Goal: Information Seeking & Learning: Learn about a topic

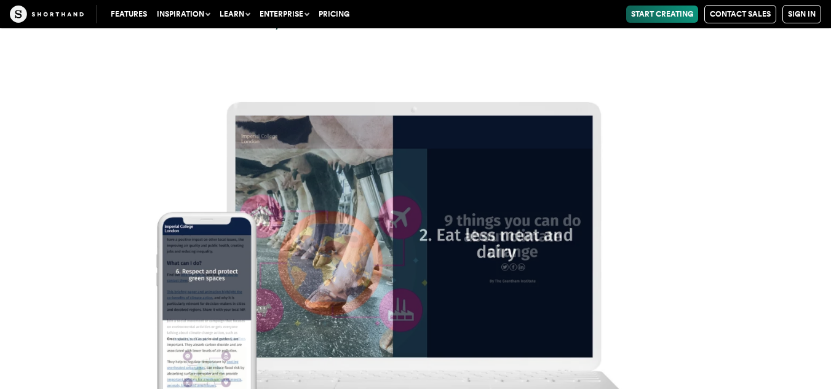
scroll to position [15309, 0]
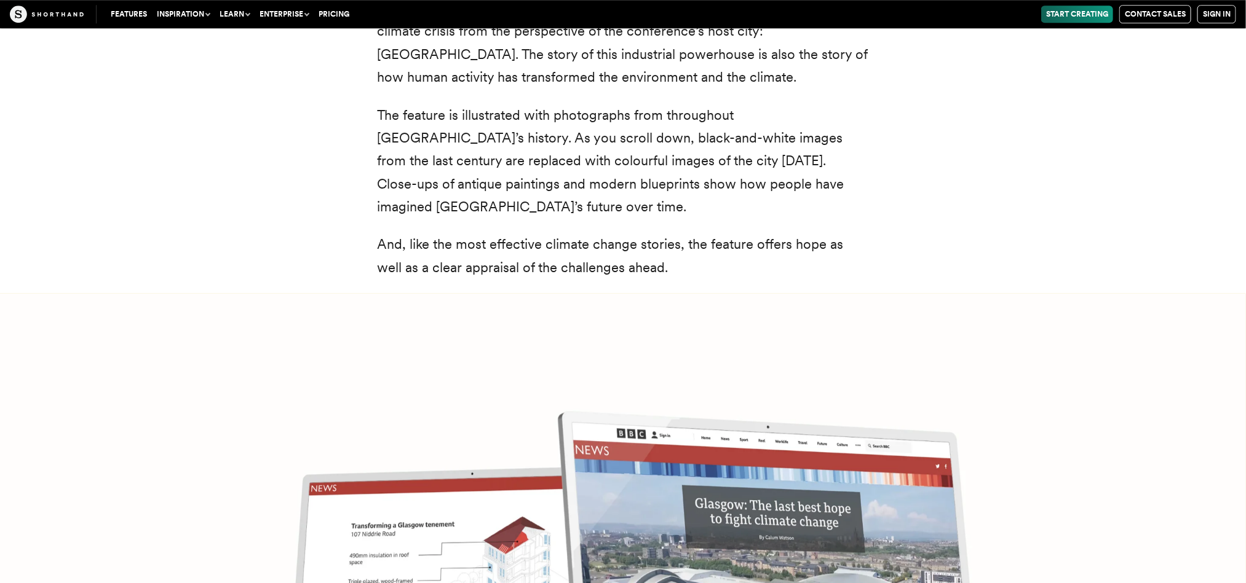
scroll to position [4920, 0]
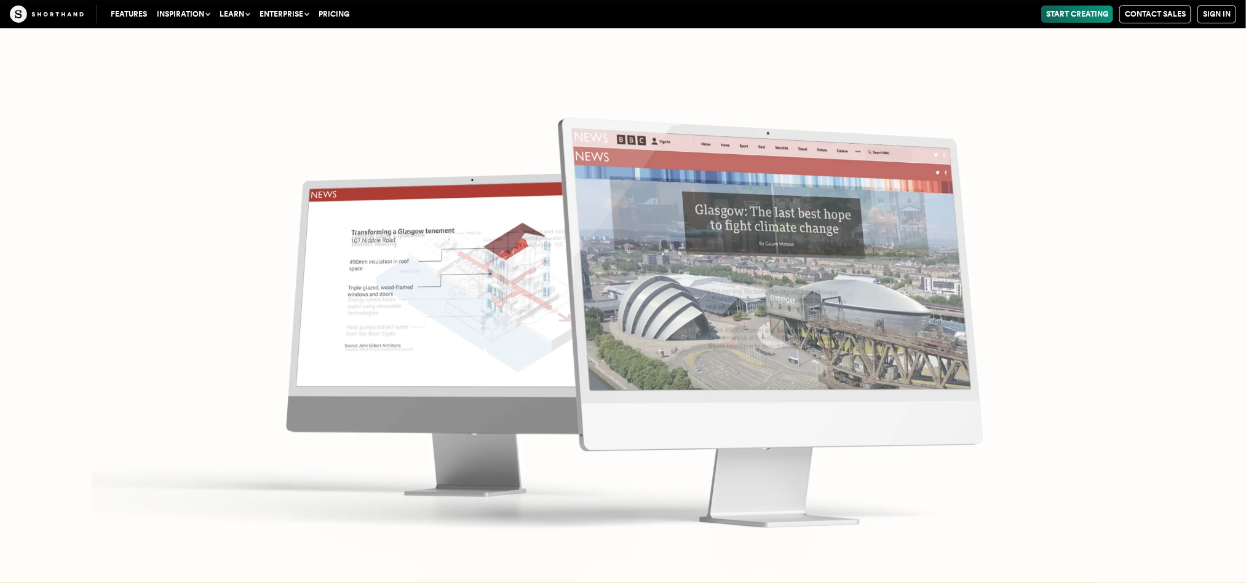
click at [830, 314] on img at bounding box center [623, 291] width 1246 height 583
click at [419, 277] on img at bounding box center [623, 291] width 1246 height 583
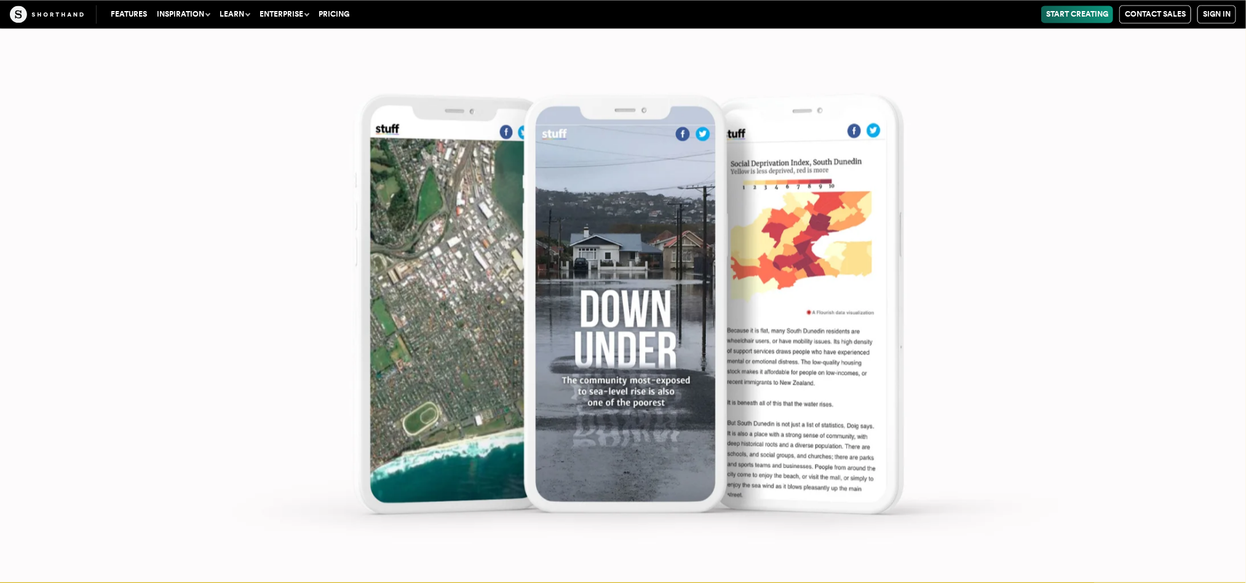
scroll to position [6580, 0]
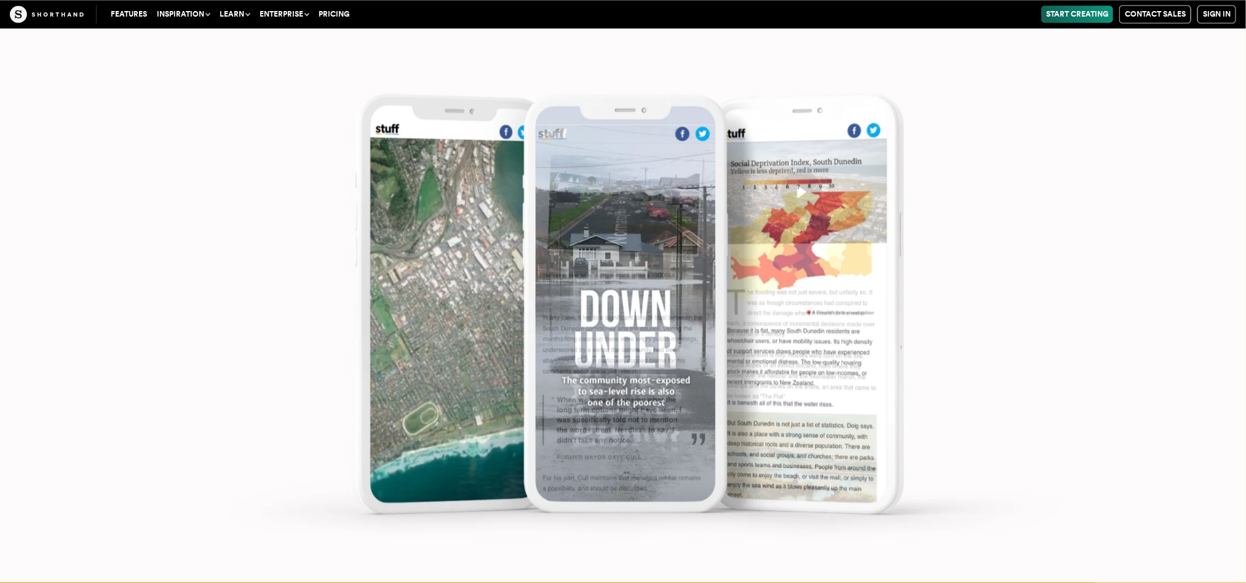
click at [641, 347] on img at bounding box center [623, 291] width 1246 height 583
click at [639, 373] on img at bounding box center [623, 291] width 1246 height 583
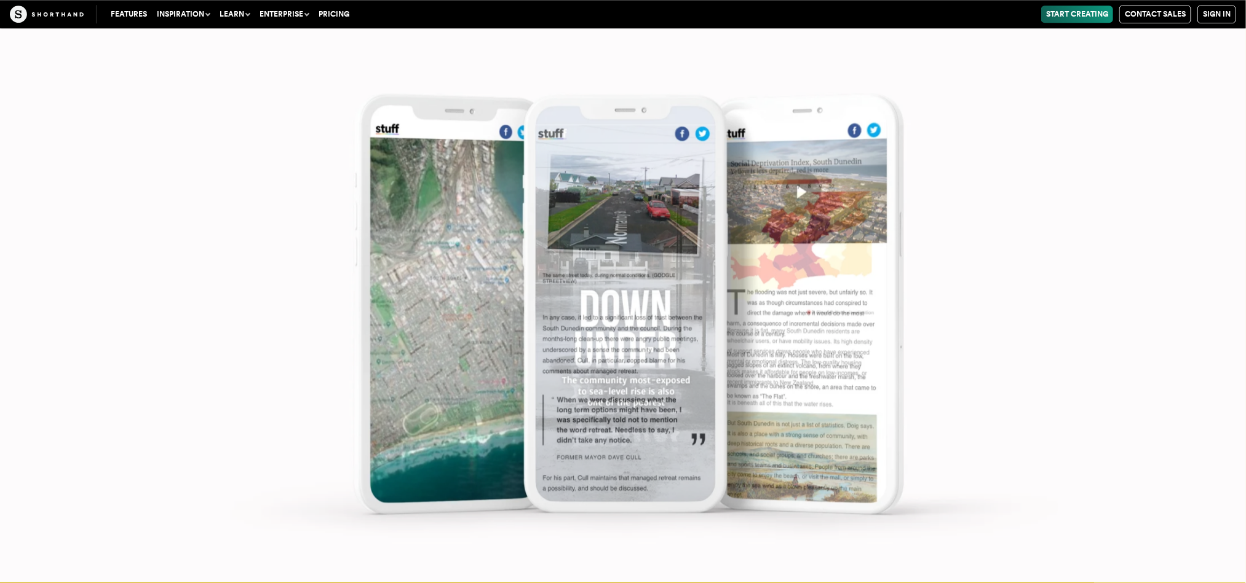
scroll to position [6764, 0]
click at [795, 191] on img at bounding box center [623, 291] width 1246 height 583
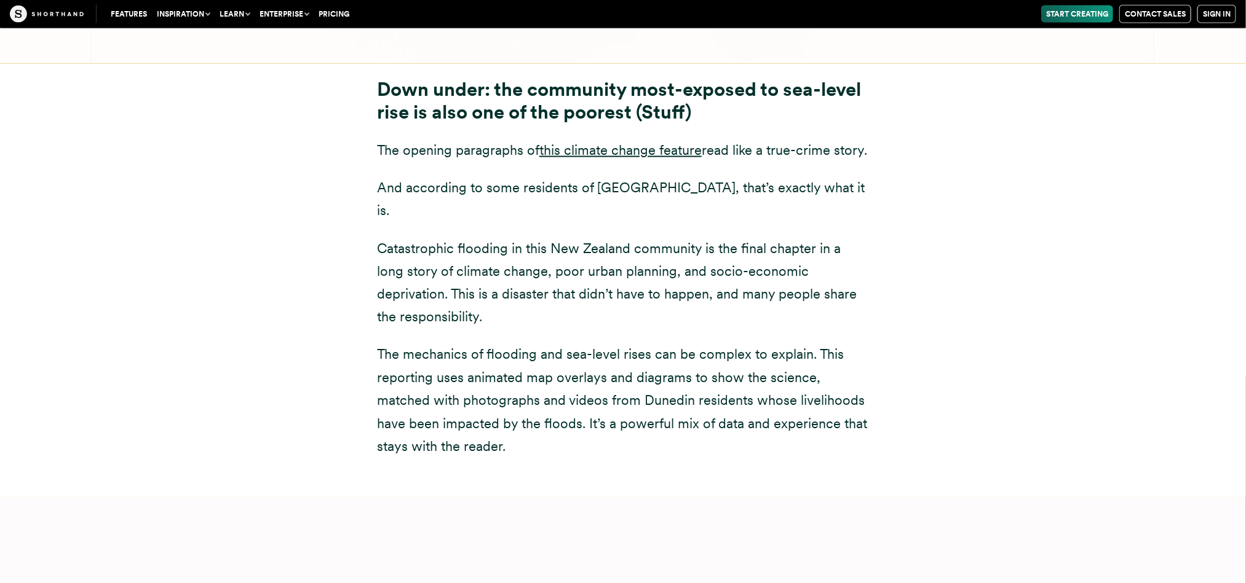
scroll to position [5842, 0]
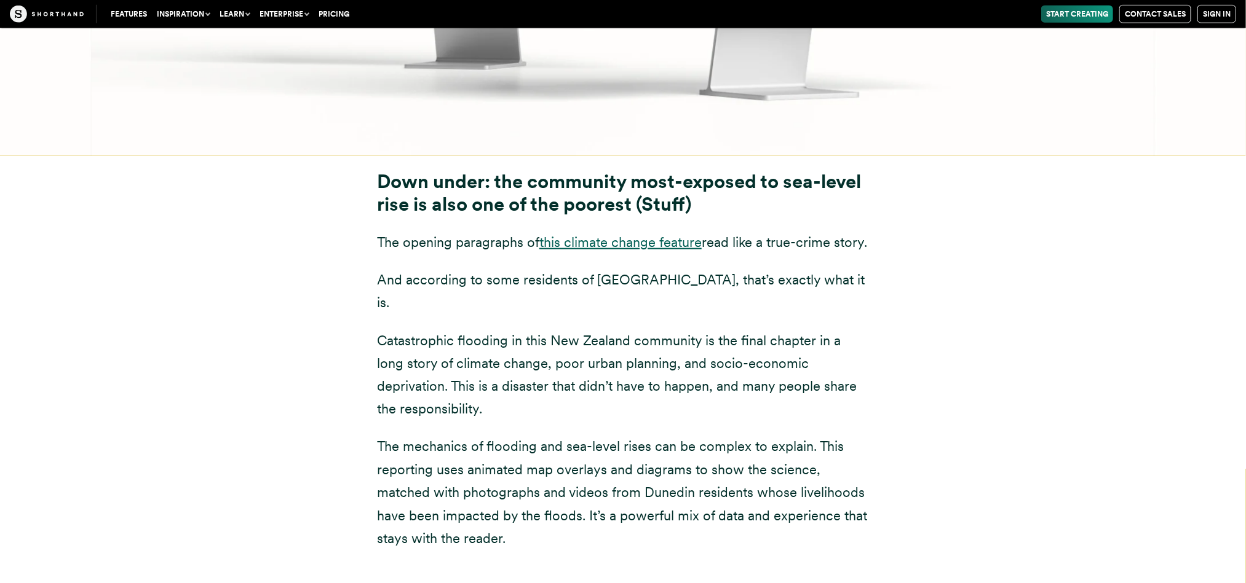
click at [606, 234] on link "this climate change feature" at bounding box center [620, 242] width 162 height 16
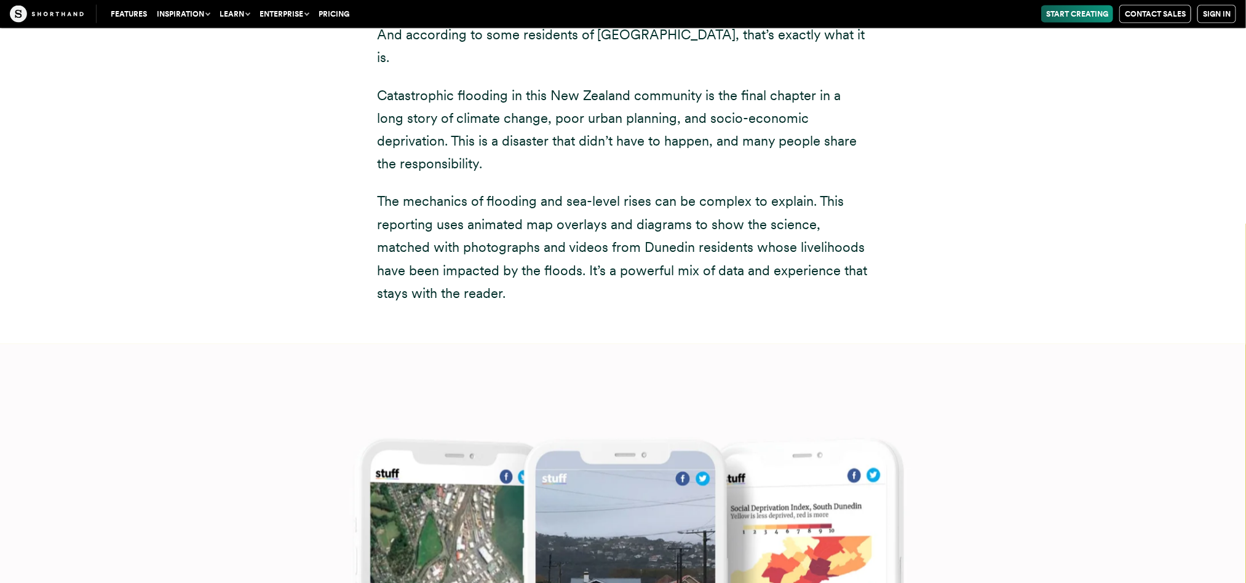
scroll to position [5934, 0]
